Goal: Find specific page/section: Find specific page/section

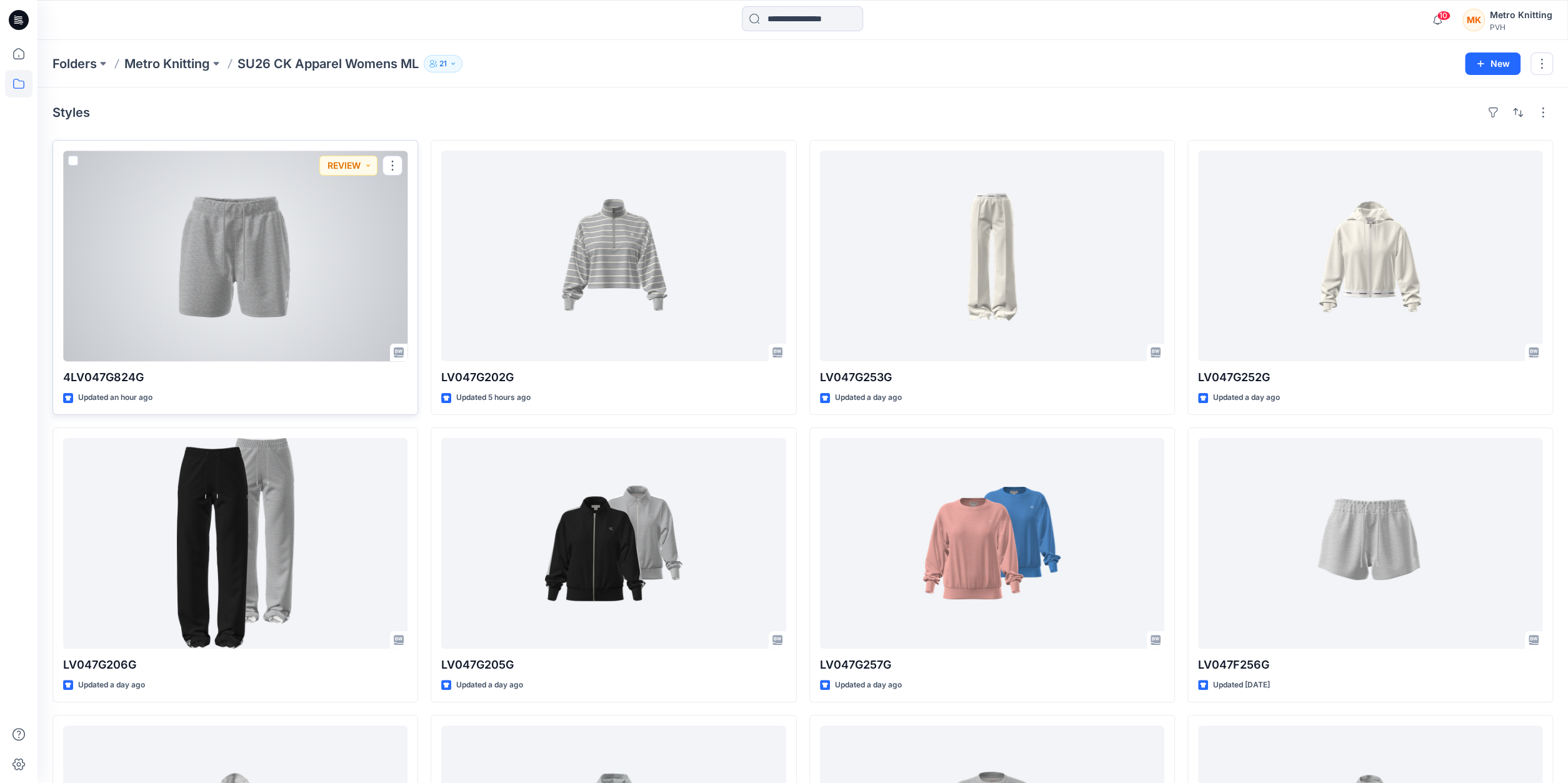
click at [338, 237] on div at bounding box center [236, 256] width 344 height 211
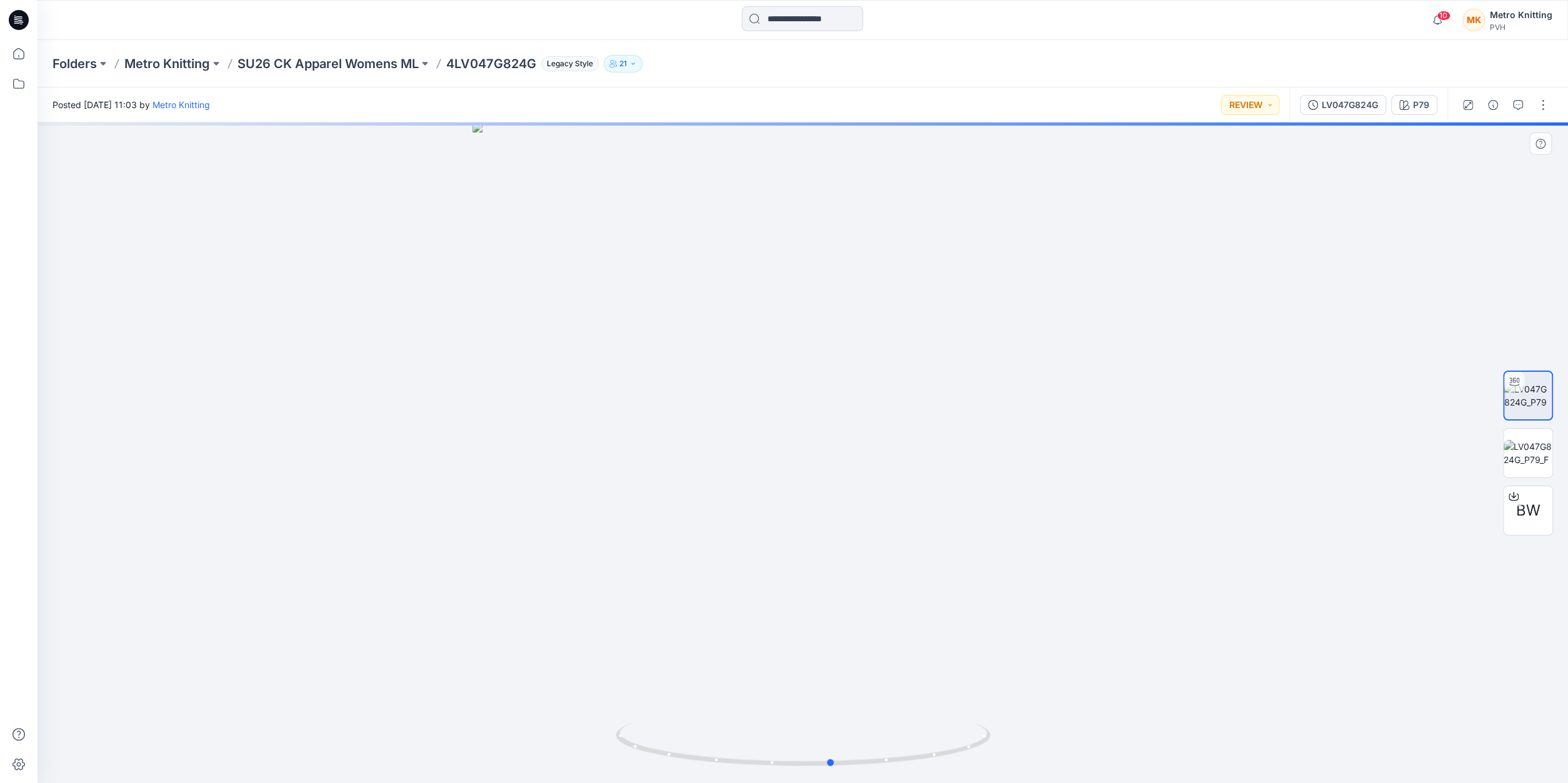
drag, startPoint x: 805, startPoint y: 769, endPoint x: 833, endPoint y: 772, distance: 28.2
click at [833, 769] on icon at bounding box center [804, 746] width 378 height 47
click at [153, 62] on p "Metro Knitting" at bounding box center [167, 63] width 85 height 17
